Goal: Task Accomplishment & Management: Complete application form

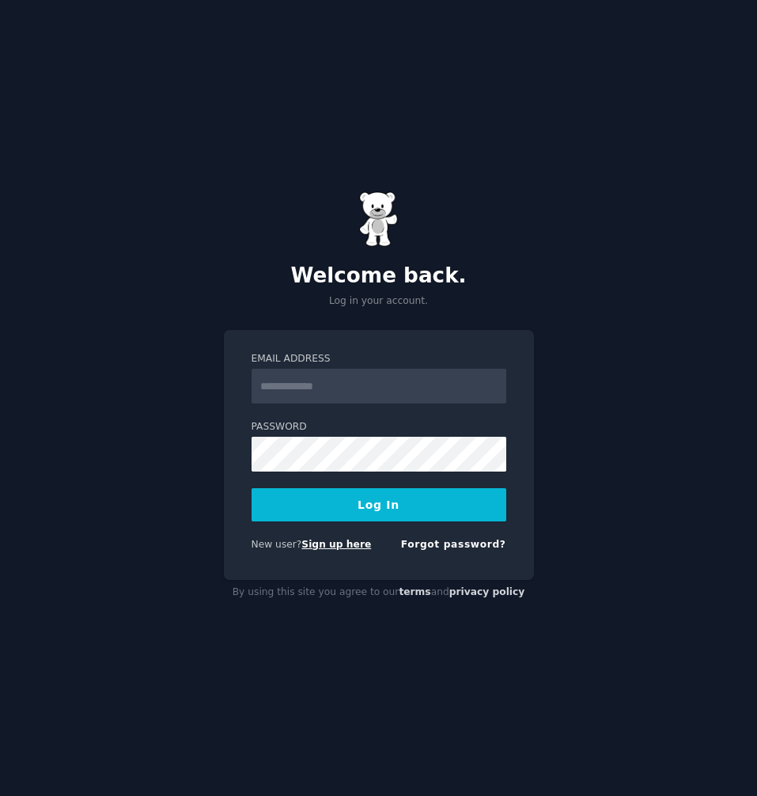
click at [341, 550] on link "Sign up here" at bounding box center [336, 544] width 70 height 11
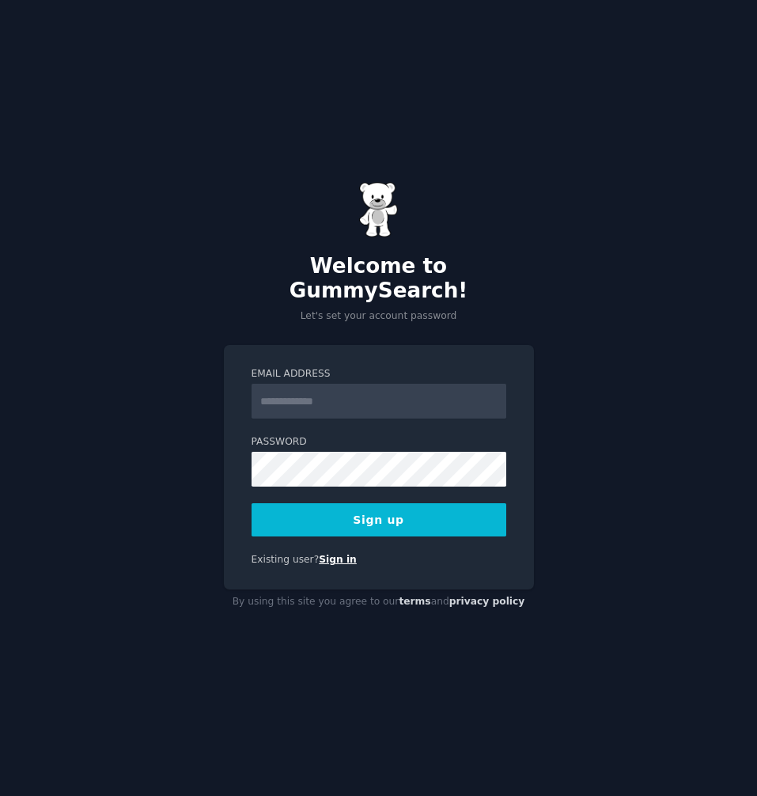
click at [319, 554] on link "Sign in" at bounding box center [338, 559] width 38 height 11
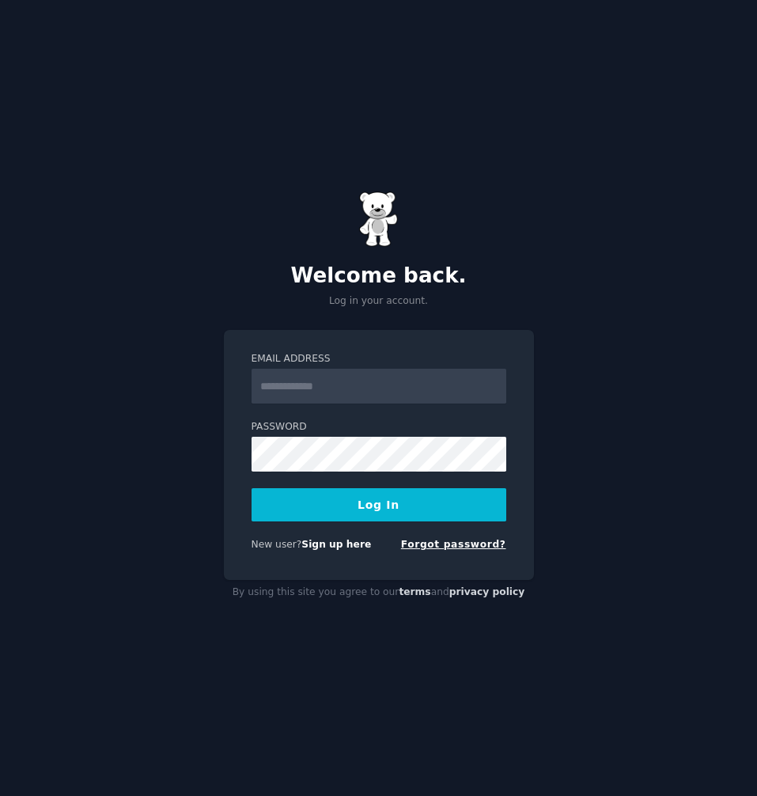
click at [449, 543] on link "Forgot password?" at bounding box center [453, 544] width 105 height 11
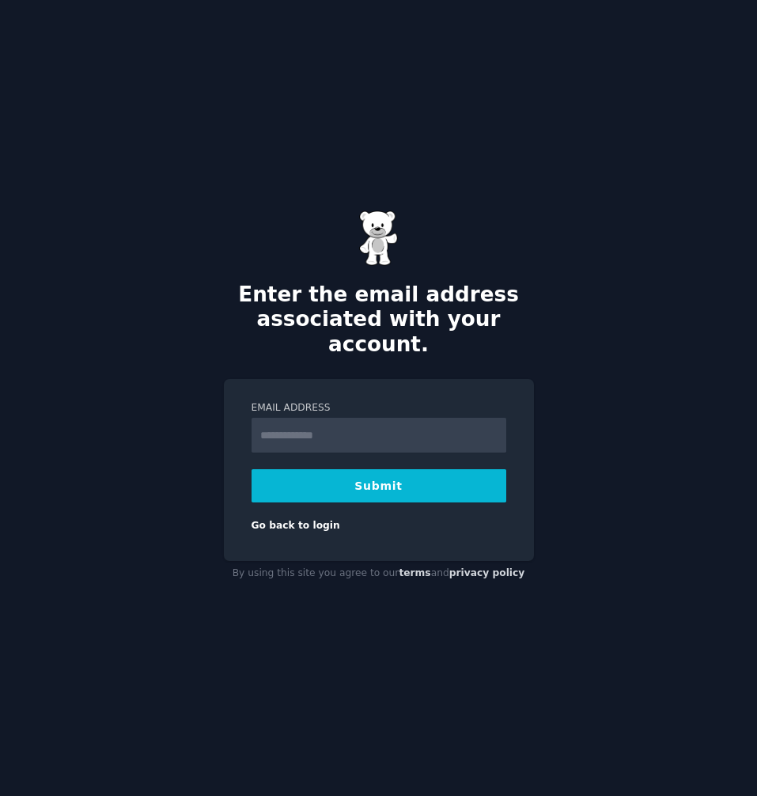
click at [355, 419] on input "Email Address" at bounding box center [379, 435] width 255 height 35
type input "**********"
click at [364, 480] on button "Submit" at bounding box center [379, 485] width 255 height 33
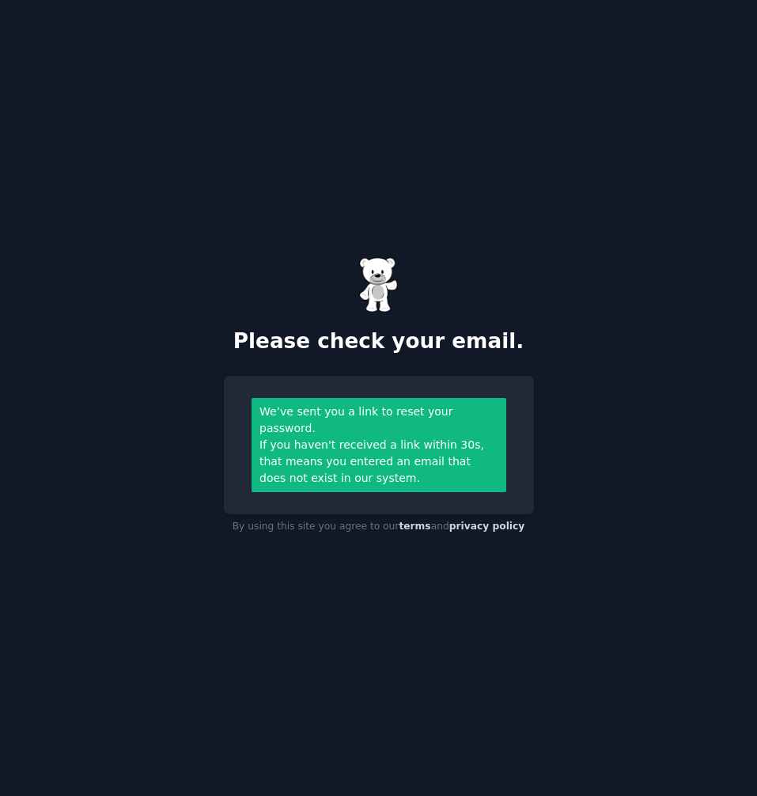
click at [412, 439] on div "If you haven't received a link within 30s, that means you entered an email that…" at bounding box center [378, 462] width 238 height 50
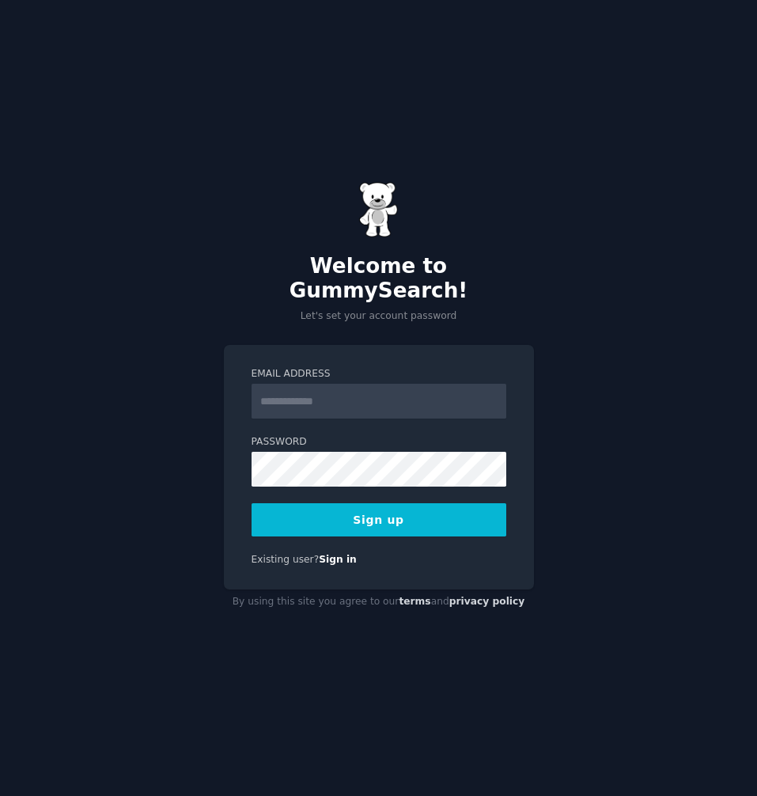
click at [343, 393] on input "Email Address" at bounding box center [379, 401] width 255 height 35
type input "**********"
click at [362, 503] on button "Sign up" at bounding box center [379, 519] width 255 height 33
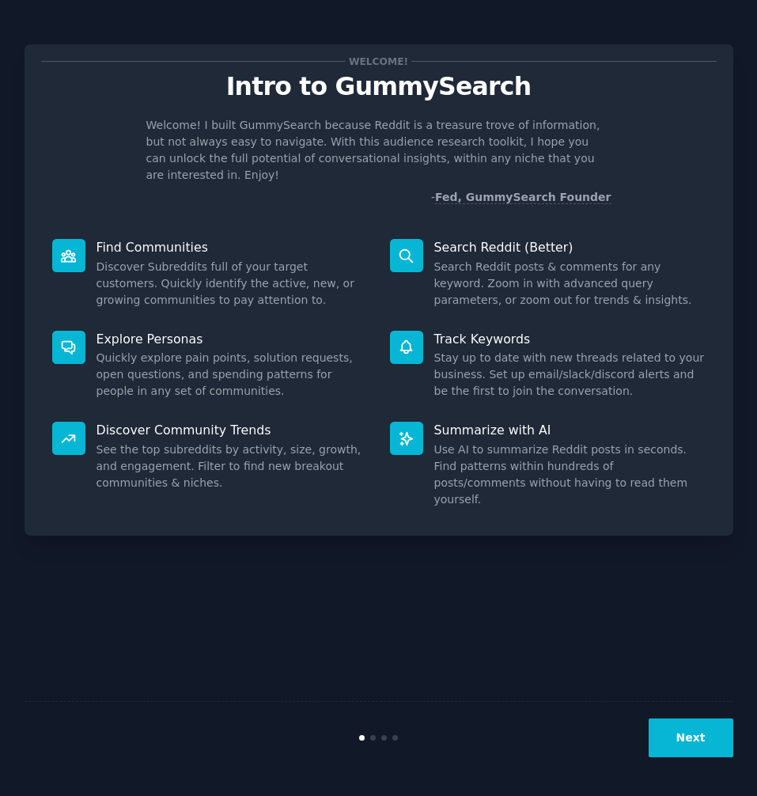
click at [675, 717] on div "Next" at bounding box center [379, 737] width 709 height 73
click at [679, 725] on button "Next" at bounding box center [691, 737] width 85 height 39
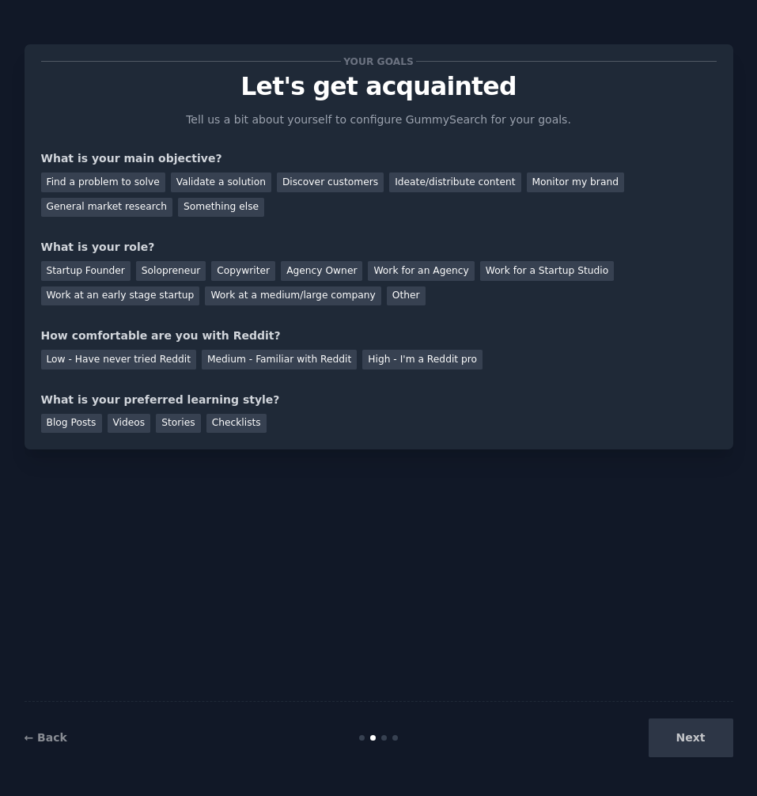
click at [679, 725] on div "Next" at bounding box center [615, 737] width 236 height 39
click at [243, 360] on div "Medium - Familiar with Reddit" at bounding box center [279, 360] width 155 height 20
click at [400, 268] on div "Work for an Agency" at bounding box center [421, 271] width 106 height 20
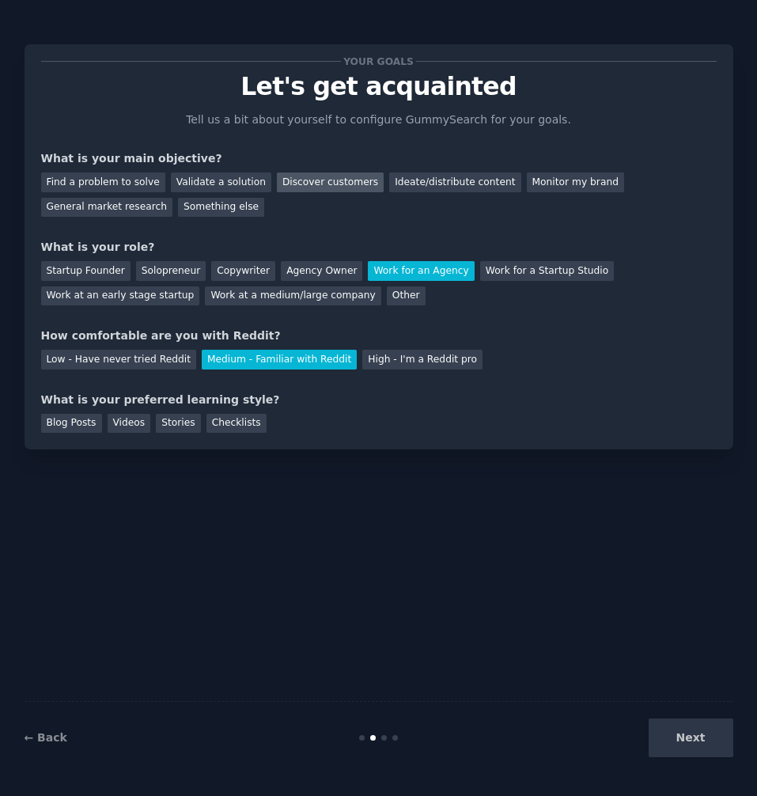
click at [302, 180] on div "Discover customers" at bounding box center [330, 182] width 107 height 20
click at [119, 420] on div "Videos" at bounding box center [130, 424] width 44 height 20
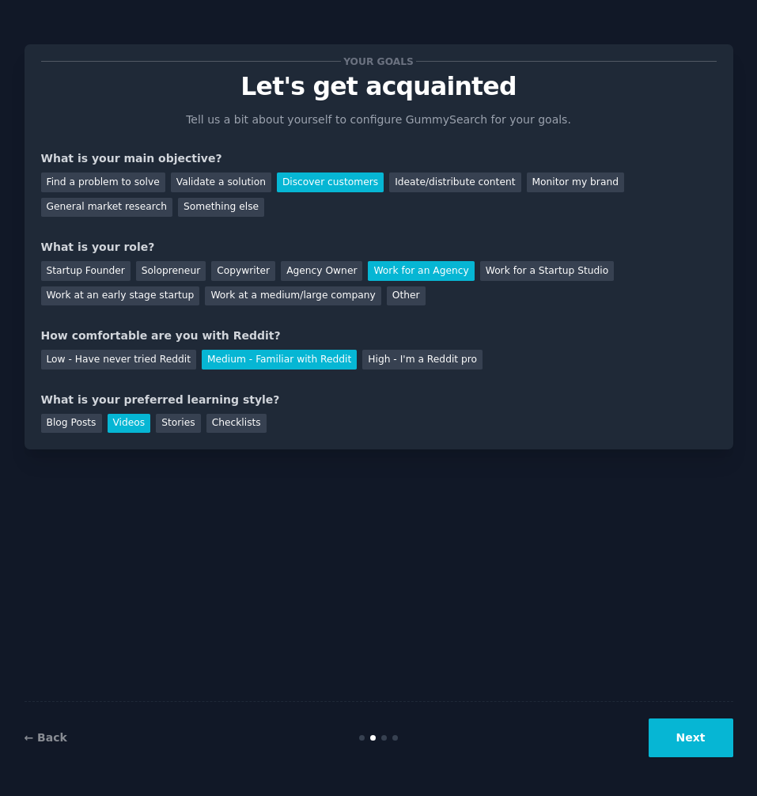
click at [697, 735] on button "Next" at bounding box center [691, 737] width 85 height 39
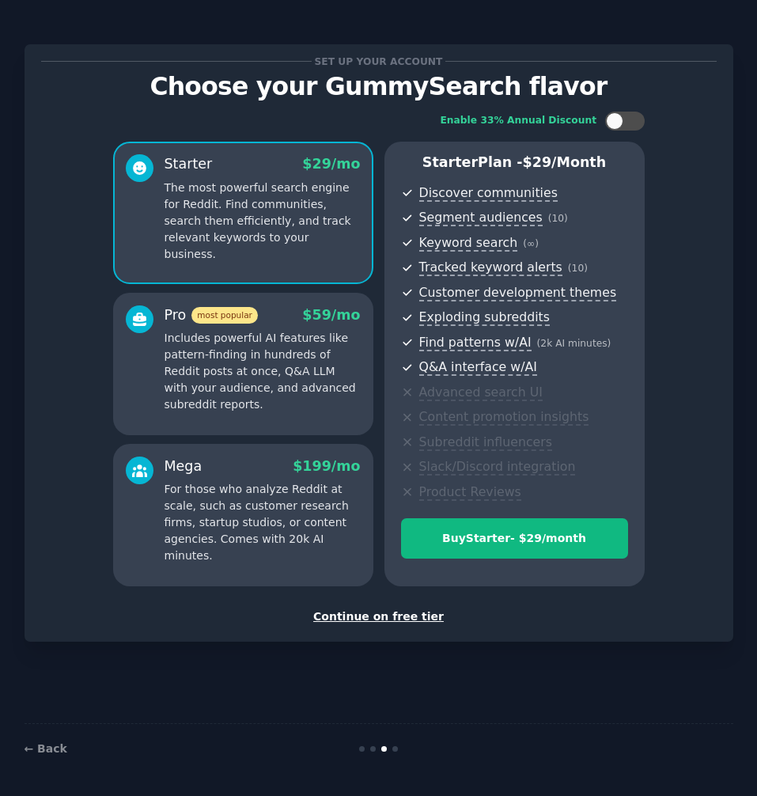
click at [339, 609] on div "Continue on free tier" at bounding box center [378, 616] width 675 height 17
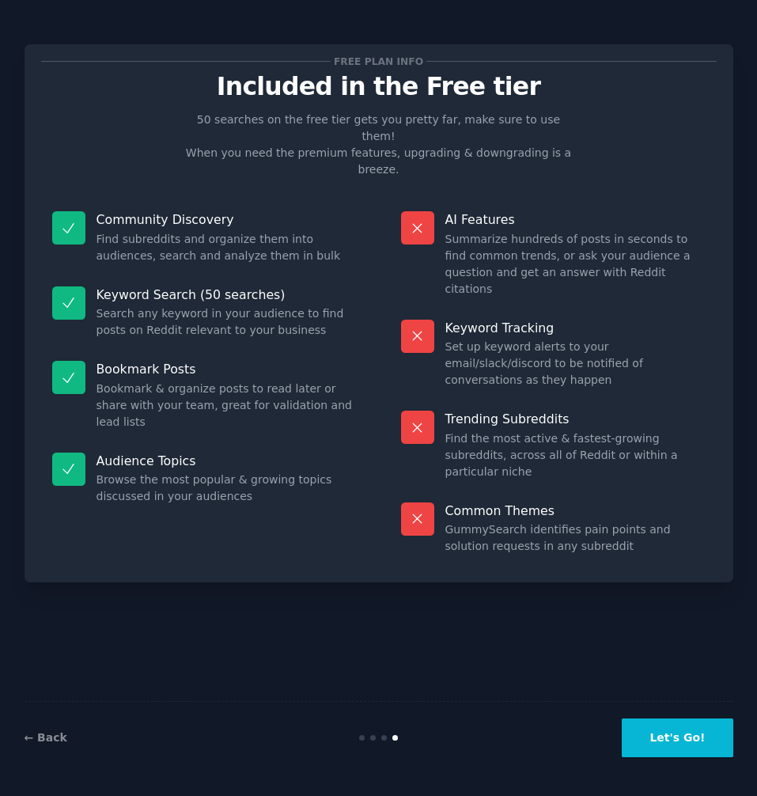
click at [649, 745] on button "Let's Go!" at bounding box center [677, 737] width 111 height 39
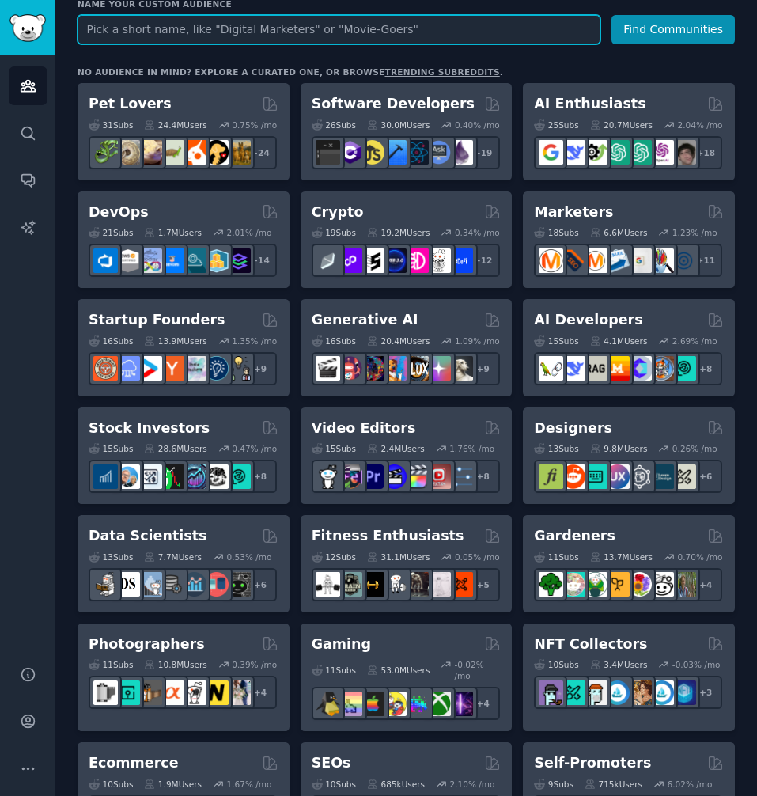
scroll to position [79, 0]
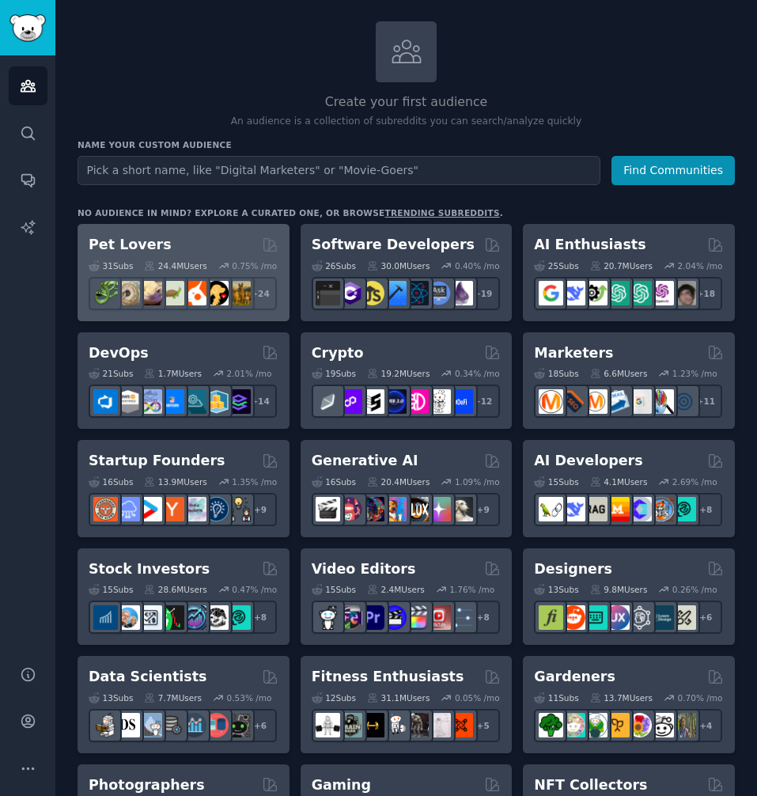
click at [138, 244] on h2 "Pet Lovers" at bounding box center [130, 245] width 83 height 20
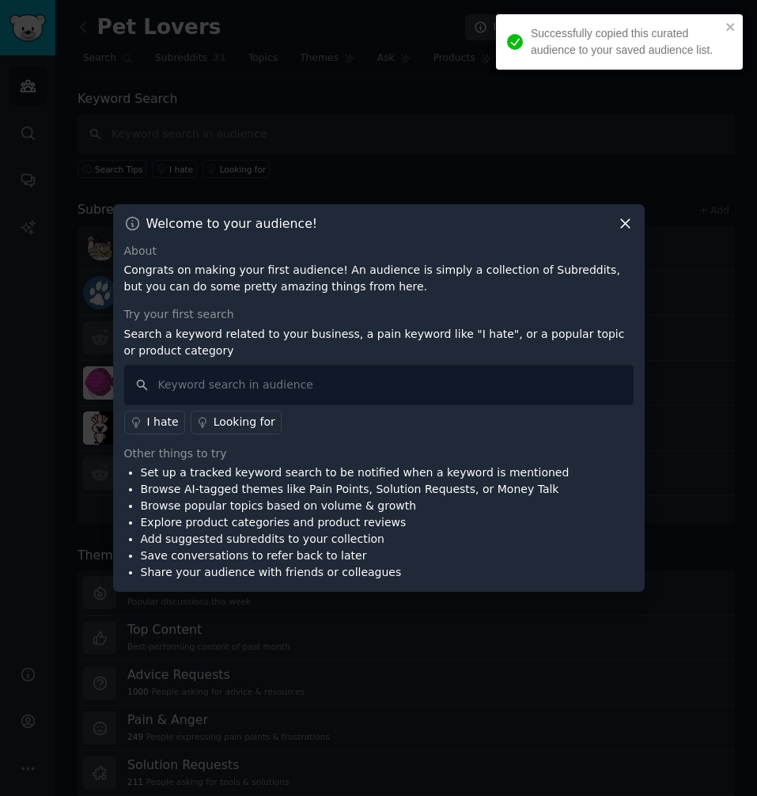
click at [623, 221] on icon at bounding box center [625, 223] width 9 height 9
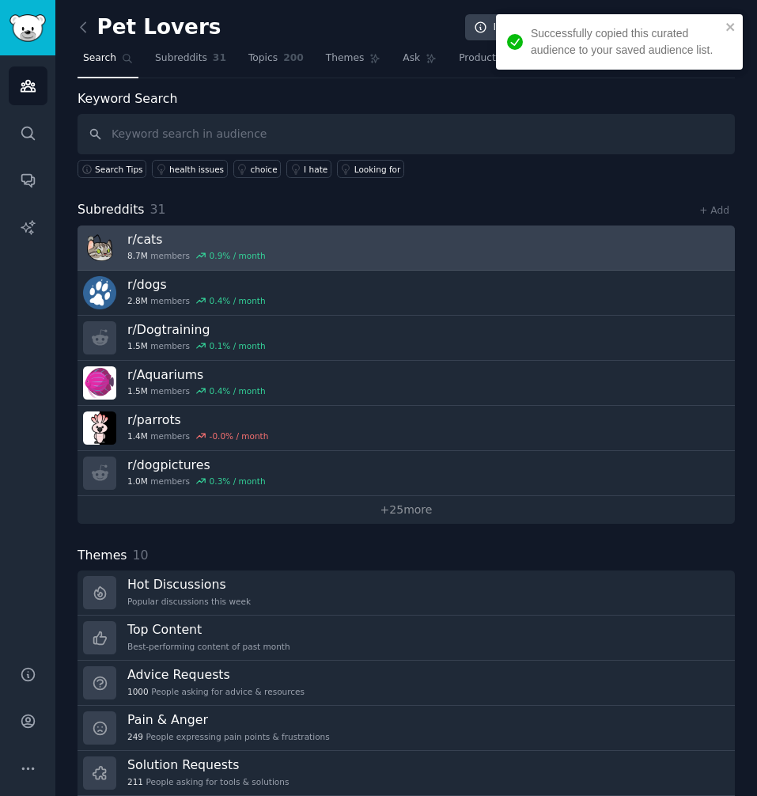
click at [357, 256] on link "r/ cats 8.7M members 0.9 % / month" at bounding box center [406, 247] width 657 height 45
